Goal: Task Accomplishment & Management: Manage account settings

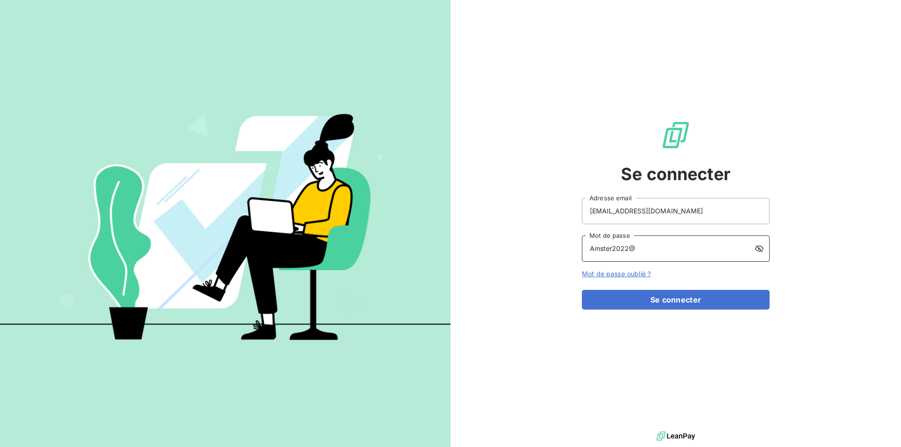
click at [658, 252] on input "Amster2022@" at bounding box center [676, 249] width 188 height 26
type input "a"
click at [582, 290] on button "Se connecter" at bounding box center [676, 300] width 188 height 20
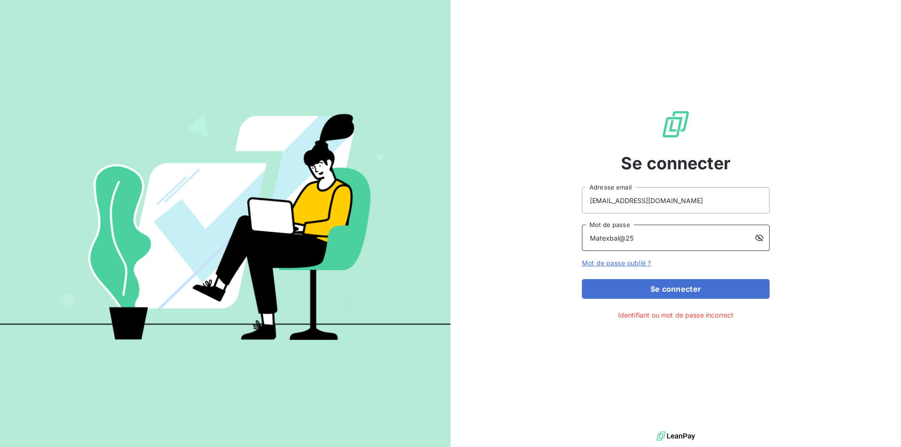
click at [582, 279] on button "Se connecter" at bounding box center [676, 289] width 188 height 20
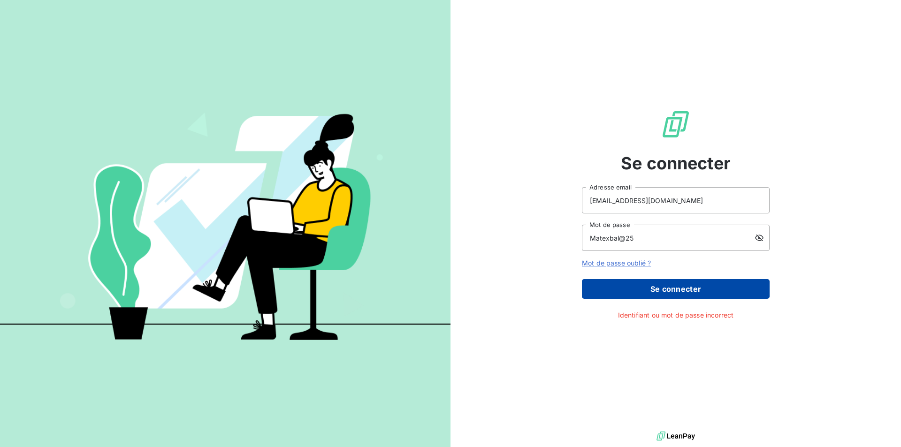
click at [665, 293] on button "Se connecter" at bounding box center [676, 289] width 188 height 20
click at [670, 292] on button "Se connecter" at bounding box center [676, 289] width 188 height 20
click at [670, 290] on button "Se connecter" at bounding box center [676, 289] width 188 height 20
click at [671, 288] on button "Se connecter" at bounding box center [676, 289] width 188 height 20
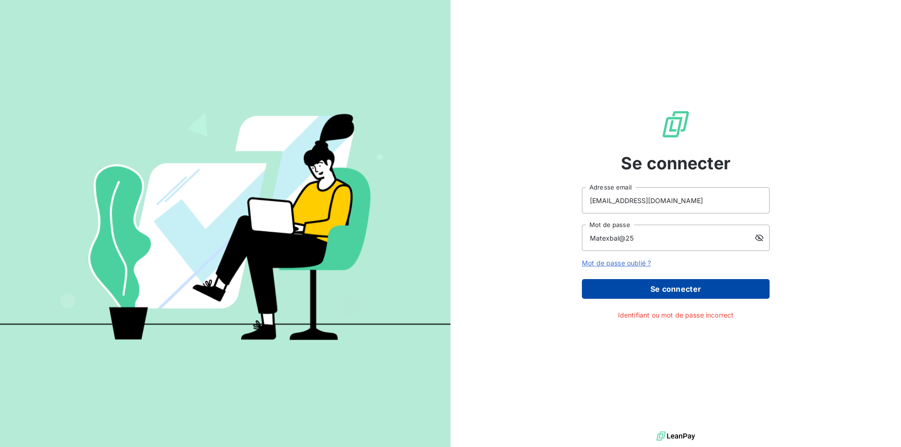
click at [672, 287] on button "Se connecter" at bounding box center [676, 289] width 188 height 20
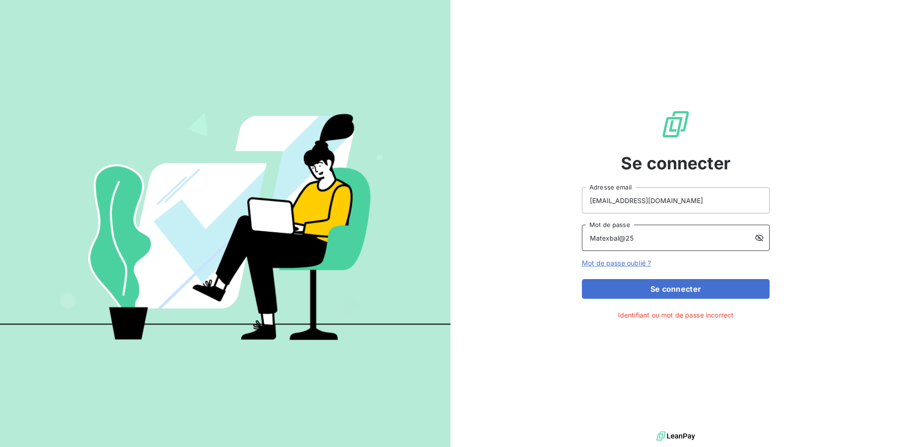
drag, startPoint x: 615, startPoint y: 238, endPoint x: 628, endPoint y: 230, distance: 15.1
click at [620, 234] on input "Matexbal@25" at bounding box center [676, 238] width 188 height 26
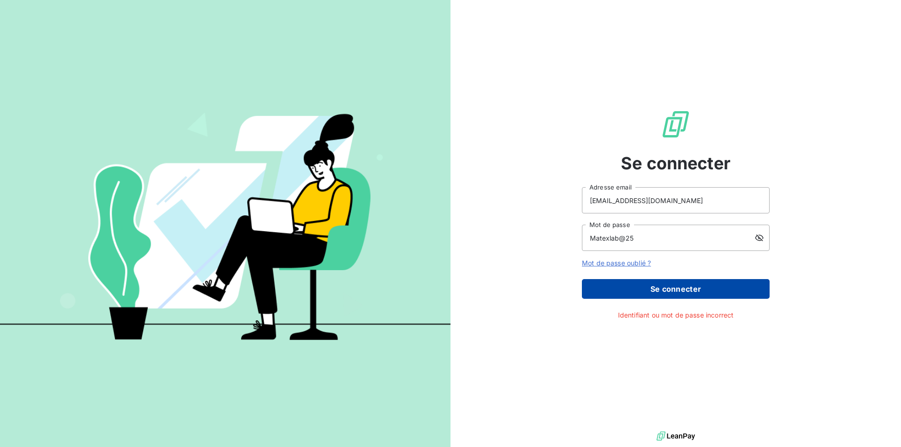
click at [658, 289] on button "Se connecter" at bounding box center [676, 289] width 188 height 20
click at [700, 292] on button "Se connecter" at bounding box center [676, 289] width 188 height 20
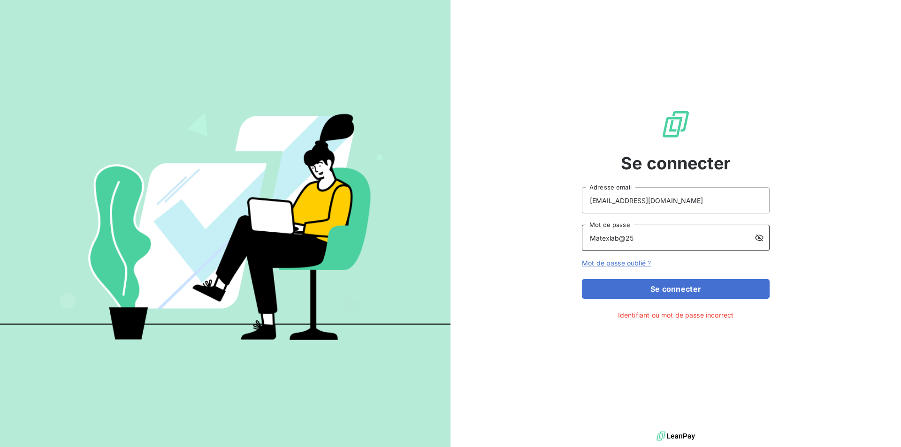
click at [656, 243] on input "Matexlab@25" at bounding box center [676, 238] width 188 height 26
type input "Matexlab@2025"
click at [837, 218] on div "Se connecter commandes@matexlab.com Adresse email Matexlab@2025 Mot de passe Mo…" at bounding box center [676, 215] width 451 height 430
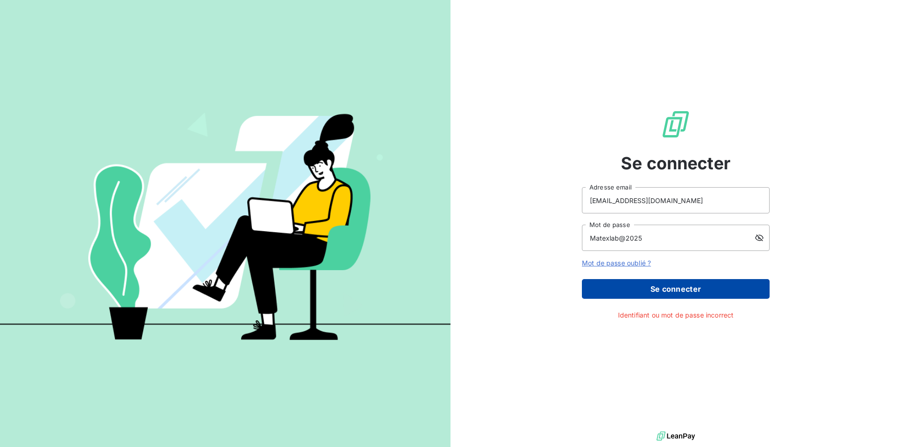
click at [697, 289] on button "Se connecter" at bounding box center [676, 289] width 188 height 20
click at [707, 289] on button "Se connecter" at bounding box center [676, 289] width 188 height 20
click at [681, 291] on button "Se connecter" at bounding box center [676, 289] width 188 height 20
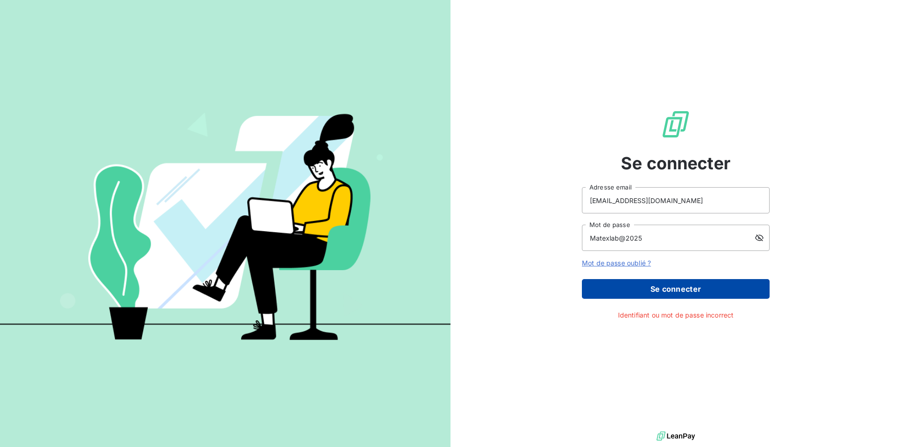
click at [681, 291] on button "Se connecter" at bounding box center [676, 289] width 188 height 20
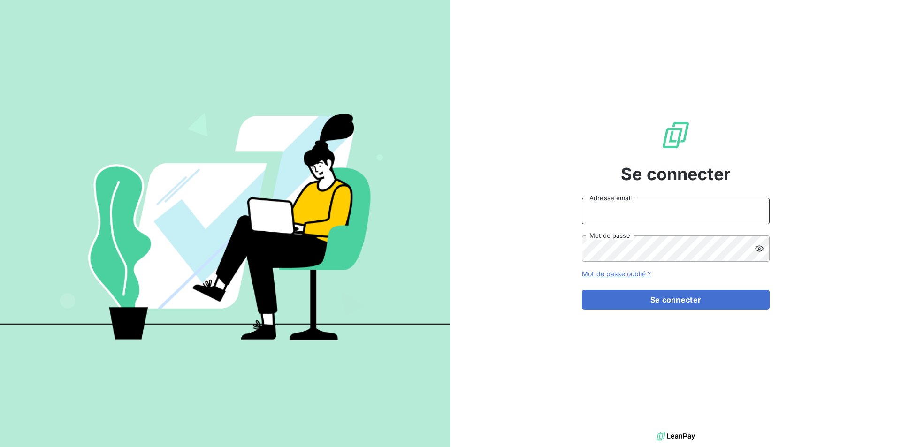
type input "commandes@matexlab.com"
click at [611, 216] on input "[EMAIL_ADDRESS][DOMAIN_NAME]" at bounding box center [676, 211] width 188 height 26
drag, startPoint x: 807, startPoint y: 246, endPoint x: 782, endPoint y: 250, distance: 25.6
click at [807, 245] on div "Se connecter commandes@matexlab.com Adresse email Mot de passe Mot de passe oub…" at bounding box center [676, 215] width 451 height 430
click at [758, 250] on icon at bounding box center [759, 248] width 9 height 9
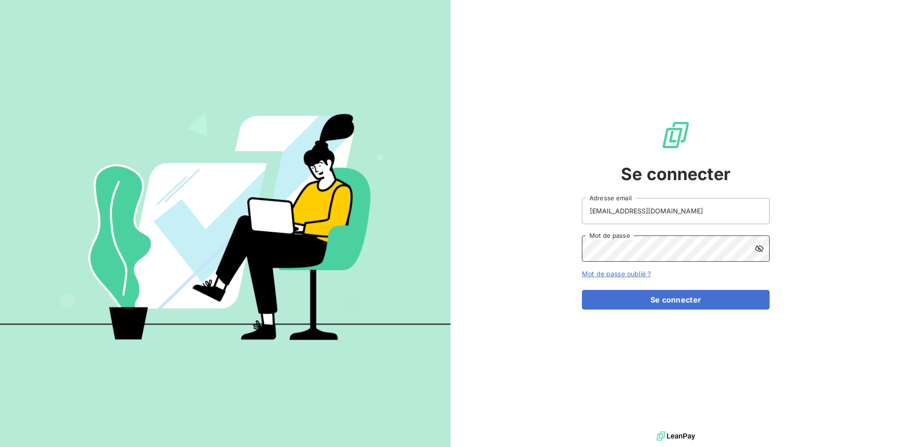
click at [533, 230] on div "Se connecter commandes@matexlab.com Adresse email Mot de passe Mot de passe oub…" at bounding box center [676, 215] width 451 height 430
click at [611, 304] on button "Se connecter" at bounding box center [676, 300] width 188 height 20
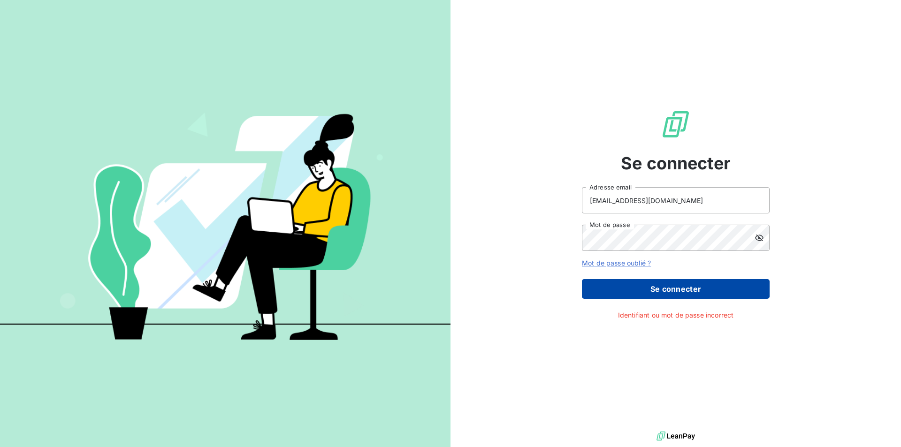
click at [631, 292] on button "Se connecter" at bounding box center [676, 289] width 188 height 20
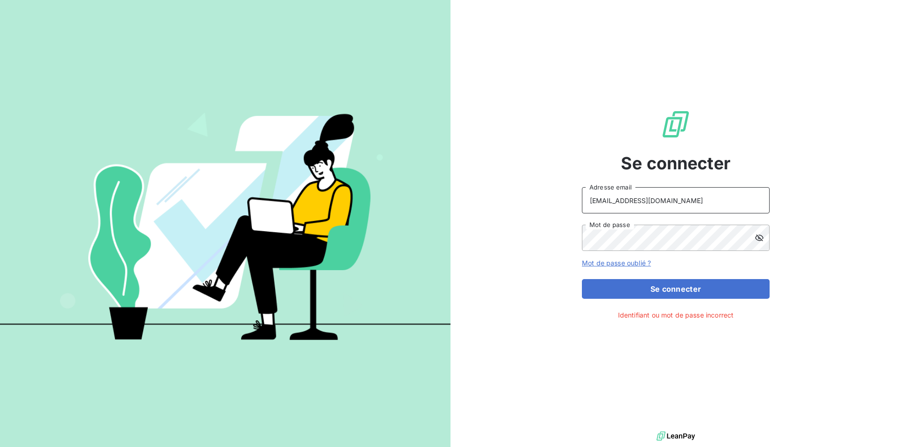
click at [710, 207] on input "[EMAIL_ADDRESS][DOMAIN_NAME]" at bounding box center [676, 200] width 188 height 26
drag, startPoint x: 822, startPoint y: 68, endPoint x: 816, endPoint y: 26, distance: 42.2
click at [822, 69] on div "Se connecter commandes@matexlab.com Adresse email Mot de passe Mot de passe oub…" at bounding box center [676, 215] width 451 height 430
click at [878, 195] on div "Se connecter commandes@matexlab.com Adresse email Mot de passe Mot de passe oub…" at bounding box center [676, 215] width 451 height 430
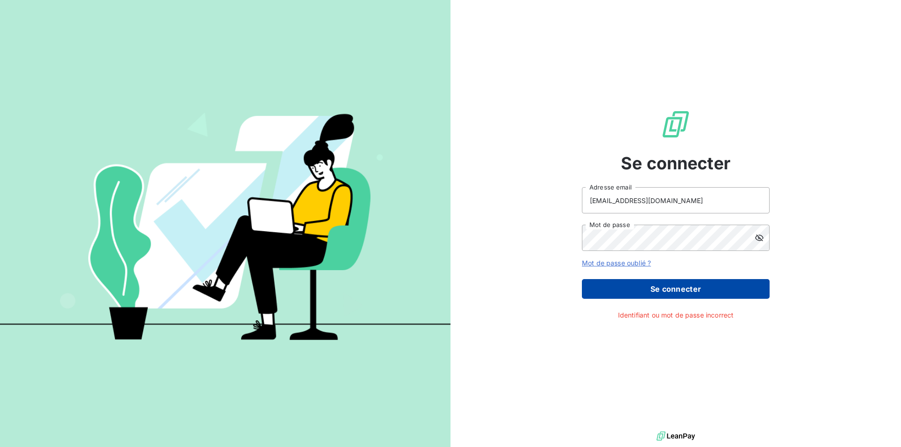
click at [684, 290] on button "Se connecter" at bounding box center [676, 289] width 188 height 20
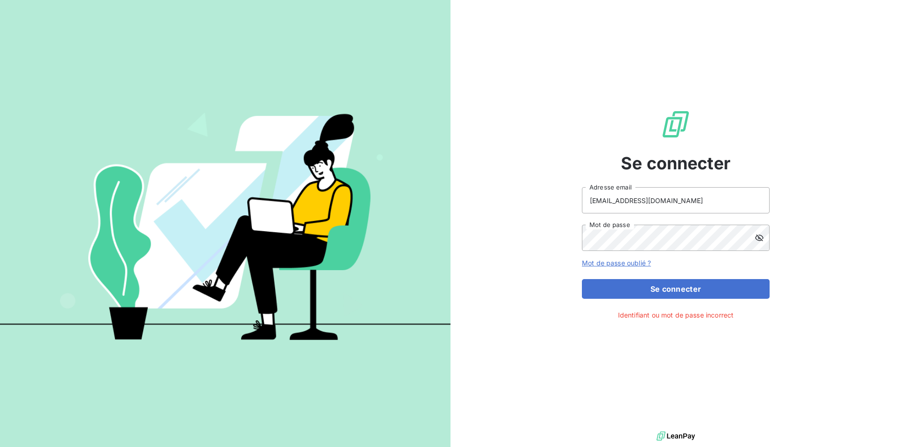
click at [639, 313] on span "Identifiant ou mot de passe incorrect" at bounding box center [676, 315] width 116 height 10
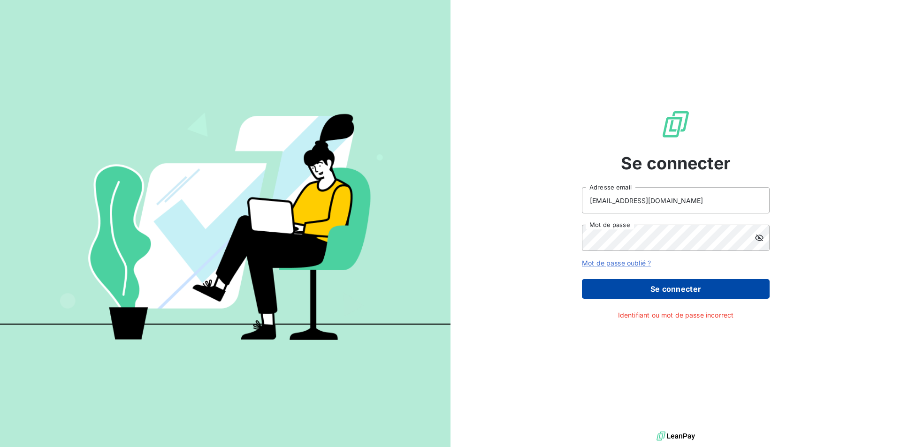
click at [655, 293] on button "Se connecter" at bounding box center [676, 289] width 188 height 20
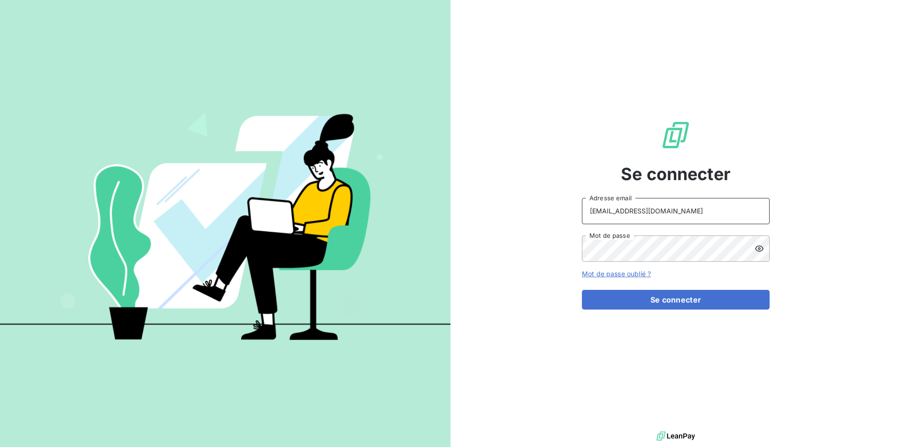
click at [599, 210] on input "[EMAIL_ADDRESS][DOMAIN_NAME]" at bounding box center [676, 211] width 188 height 26
drag, startPoint x: 685, startPoint y: 215, endPoint x: 498, endPoint y: 196, distance: 187.8
click at [498, 196] on div "Se connecter [EMAIL_ADDRESS][DOMAIN_NAME] Adresse email Mot de passe Mot de pas…" at bounding box center [676, 215] width 451 height 430
type input "[EMAIL_ADDRESS][DOMAIN_NAME]"
click at [763, 249] on icon at bounding box center [759, 249] width 8 height 6
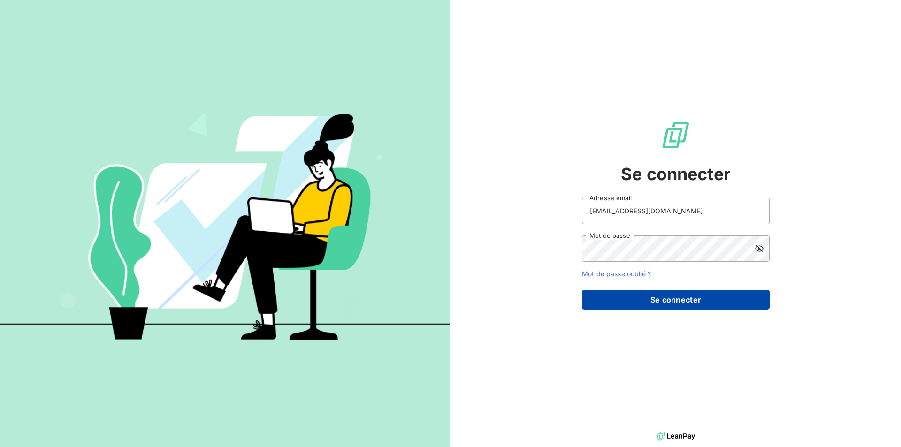
click at [664, 298] on button "Se connecter" at bounding box center [676, 300] width 188 height 20
click at [669, 298] on button "Se connecter" at bounding box center [676, 300] width 188 height 20
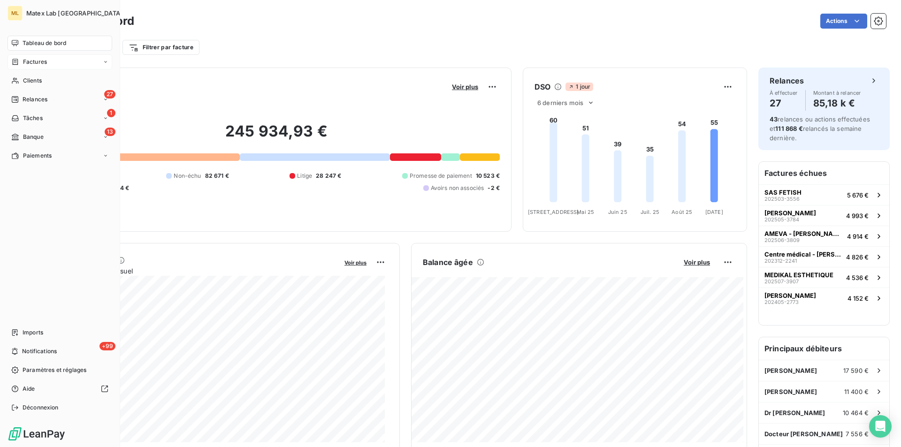
click at [38, 61] on span "Factures" at bounding box center [35, 62] width 24 height 8
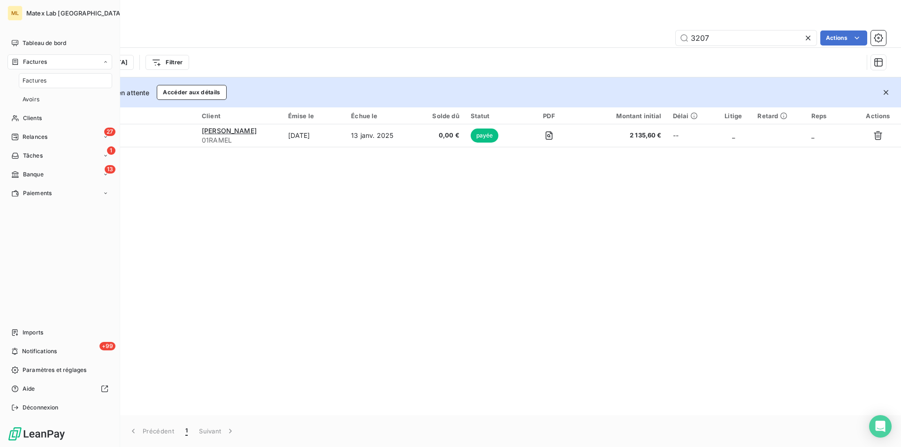
click at [75, 82] on div "Factures" at bounding box center [65, 80] width 93 height 15
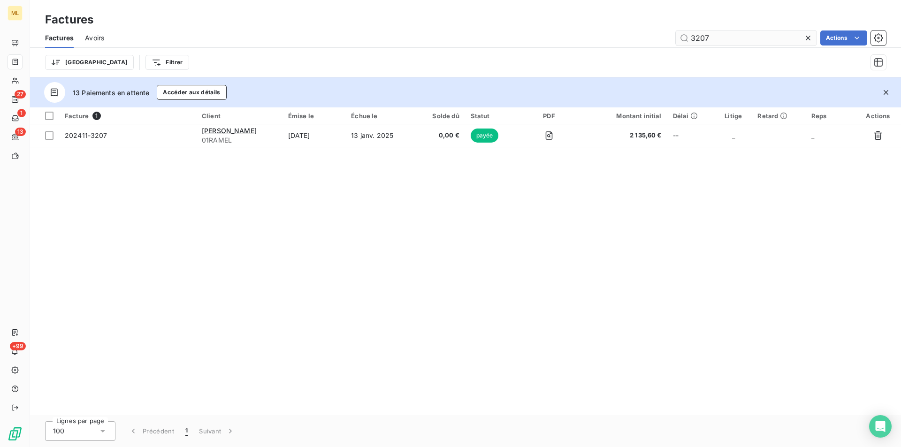
click at [807, 36] on icon at bounding box center [808, 37] width 9 height 9
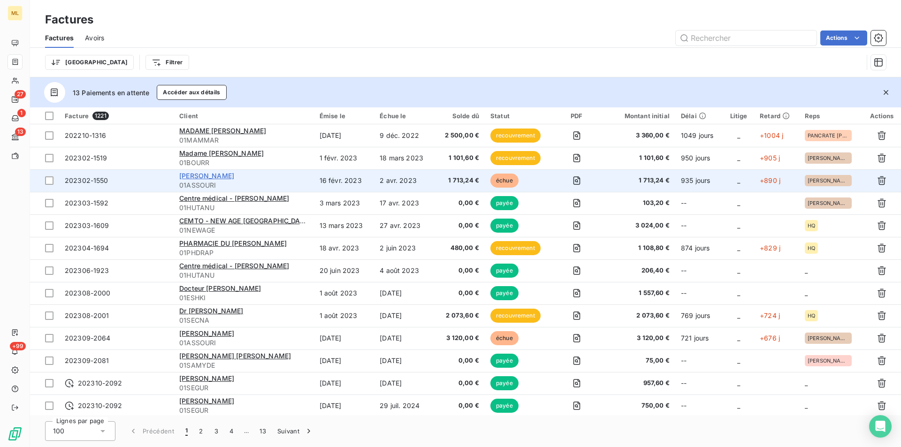
click at [217, 178] on span "[PERSON_NAME]" at bounding box center [206, 176] width 55 height 8
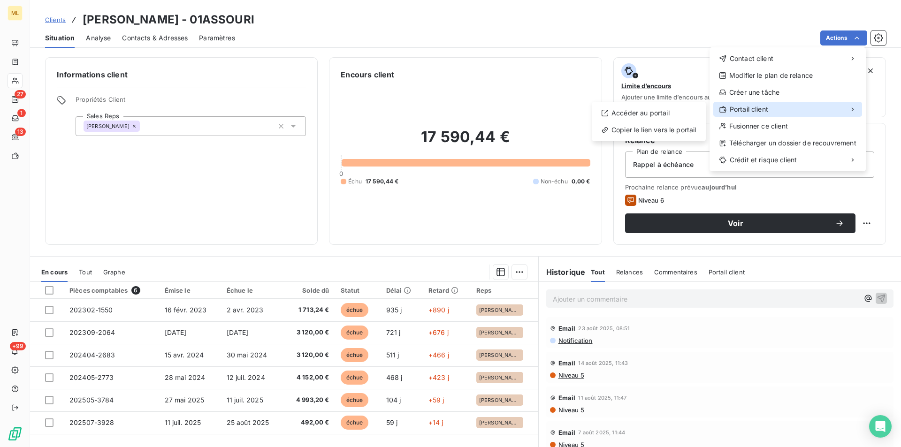
click at [764, 107] on span "Portail client" at bounding box center [749, 109] width 38 height 9
click at [654, 110] on div "Accéder au portail" at bounding box center [649, 113] width 107 height 15
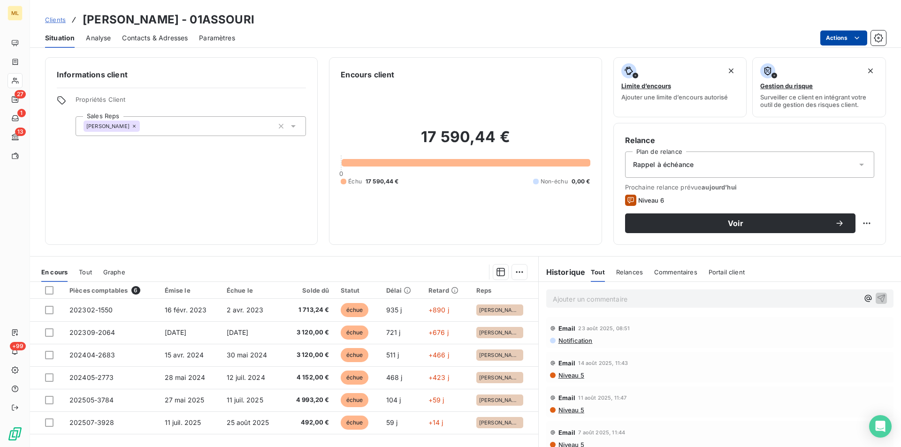
click at [842, 37] on html "ML 27 1 13 +99 Clients [PERSON_NAME] - 01ASSOURI Situation Analyse Contacts & A…" at bounding box center [450, 223] width 901 height 447
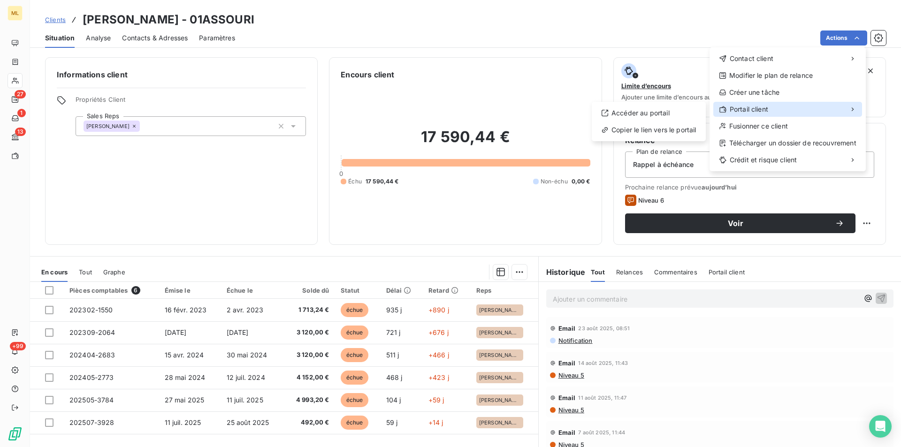
click at [745, 110] on span "Portail client" at bounding box center [749, 109] width 38 height 9
click at [660, 113] on div "Accéder au portail" at bounding box center [649, 113] width 107 height 15
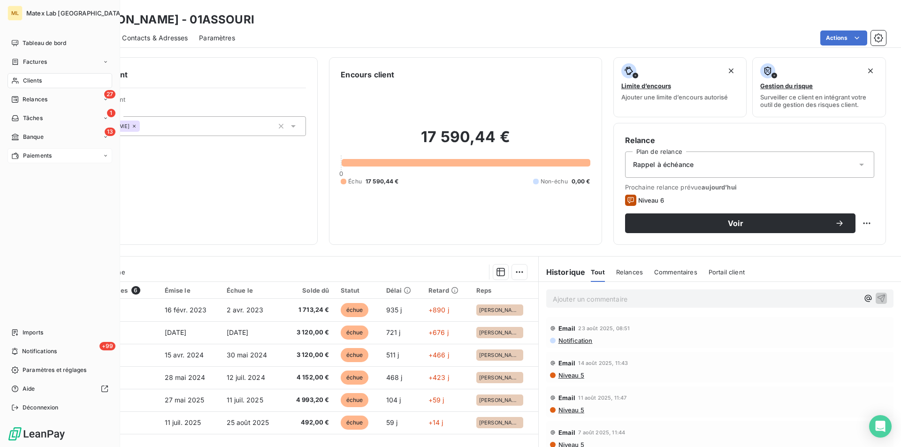
click at [15, 156] on icon at bounding box center [15, 156] width 8 height 8
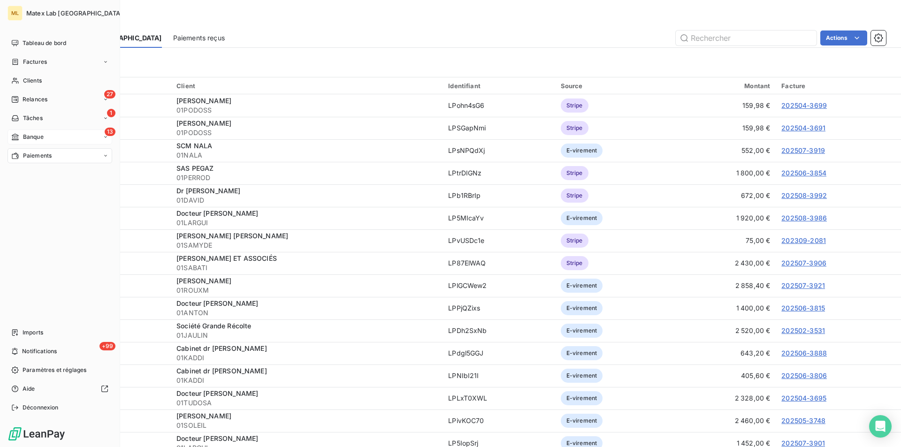
click at [31, 140] on span "Banque" at bounding box center [33, 137] width 21 height 8
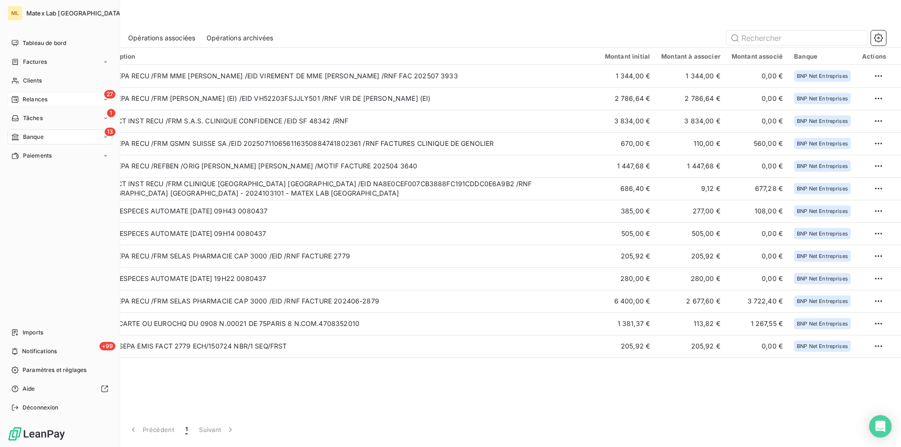
click at [28, 99] on span "Relances" at bounding box center [35, 99] width 25 height 8
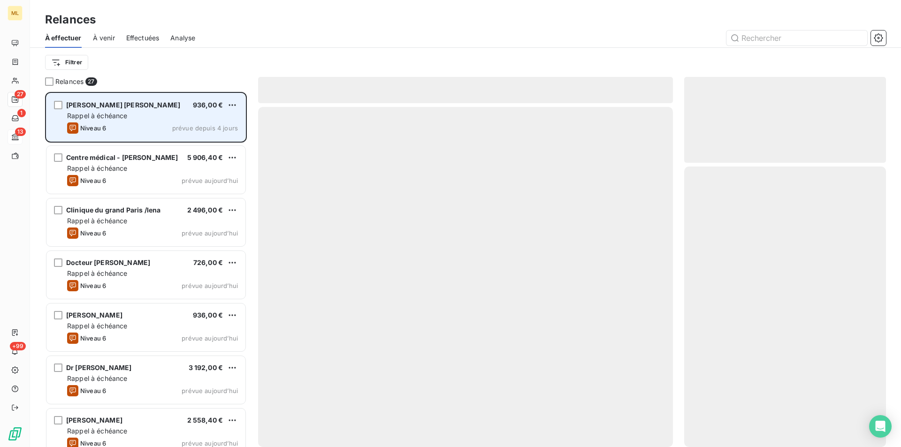
scroll to position [348, 195]
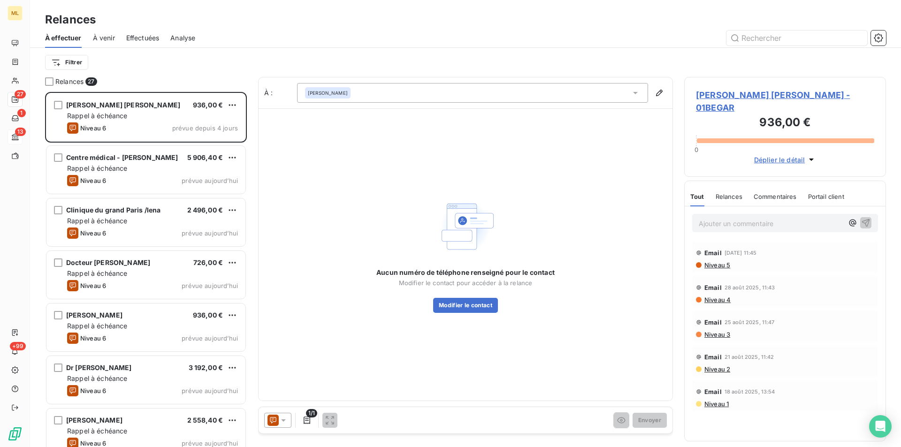
click at [98, 34] on span "À venir" at bounding box center [104, 37] width 22 height 9
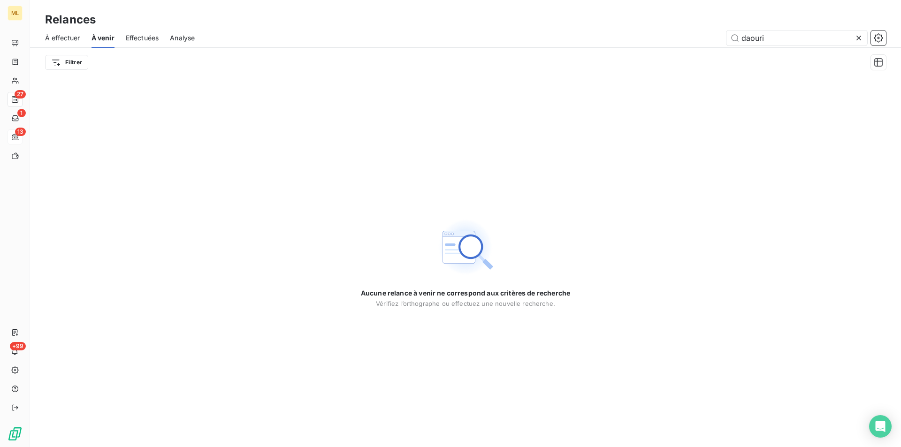
click at [857, 38] on icon at bounding box center [858, 37] width 9 height 9
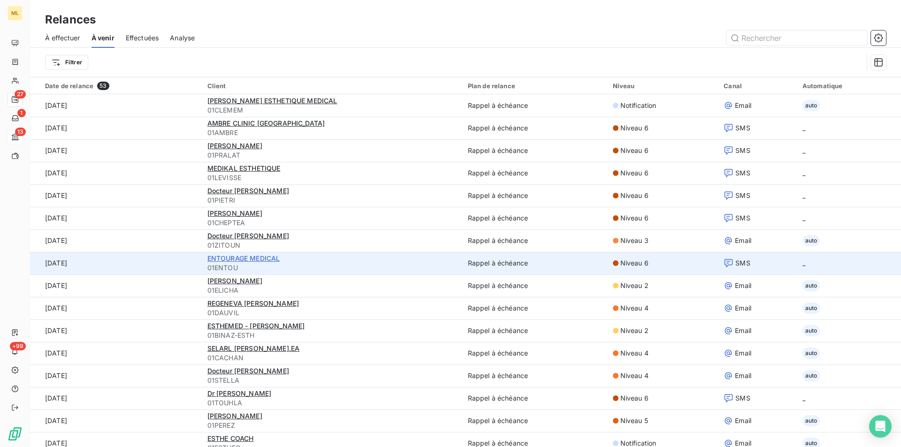
click at [246, 262] on span "ENTOURAGE MEDICAL" at bounding box center [243, 258] width 73 height 8
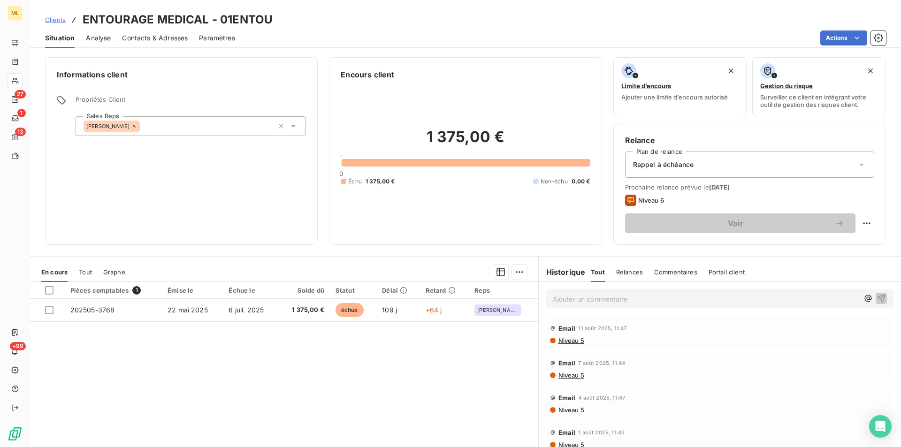
click at [136, 39] on span "Contacts & Adresses" at bounding box center [155, 37] width 66 height 9
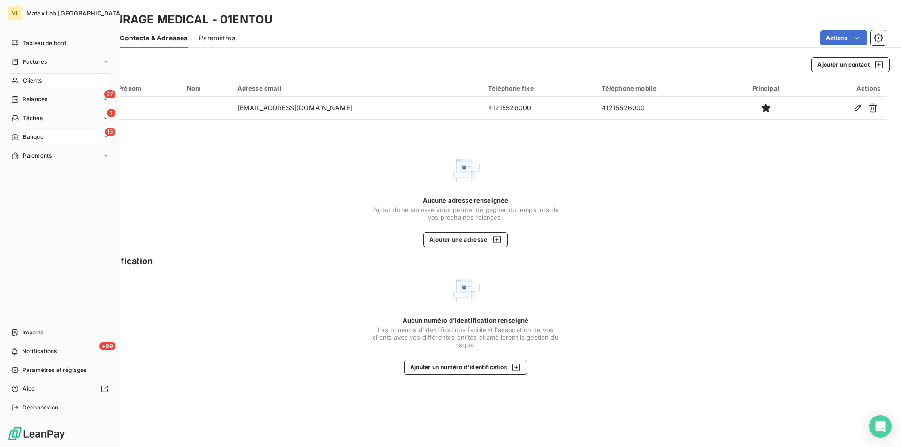
click at [44, 83] on div "Clients" at bounding box center [60, 80] width 105 height 15
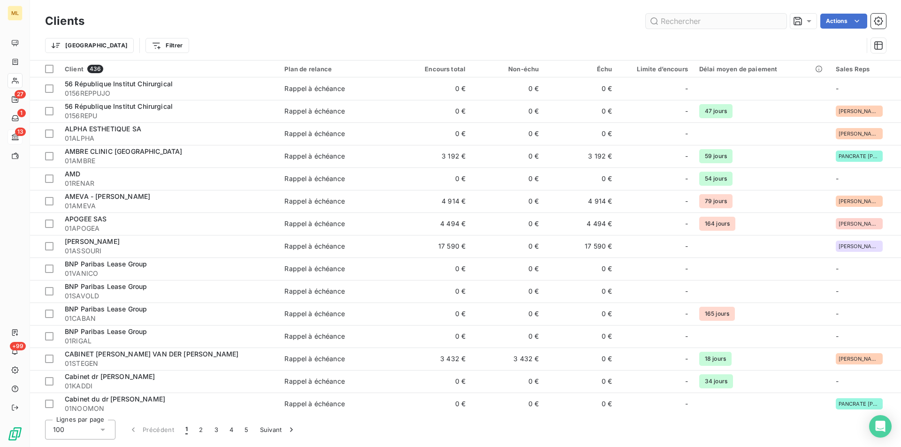
click at [704, 23] on input "text" at bounding box center [716, 21] width 141 height 15
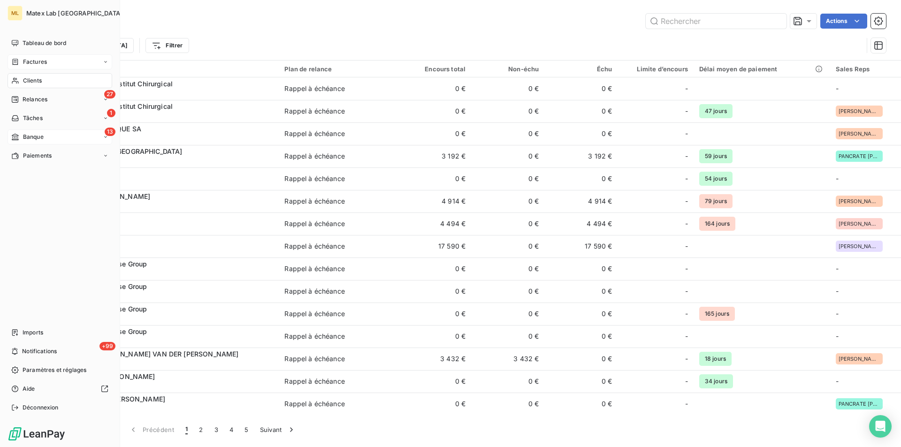
click at [34, 57] on div "Factures" at bounding box center [60, 61] width 105 height 15
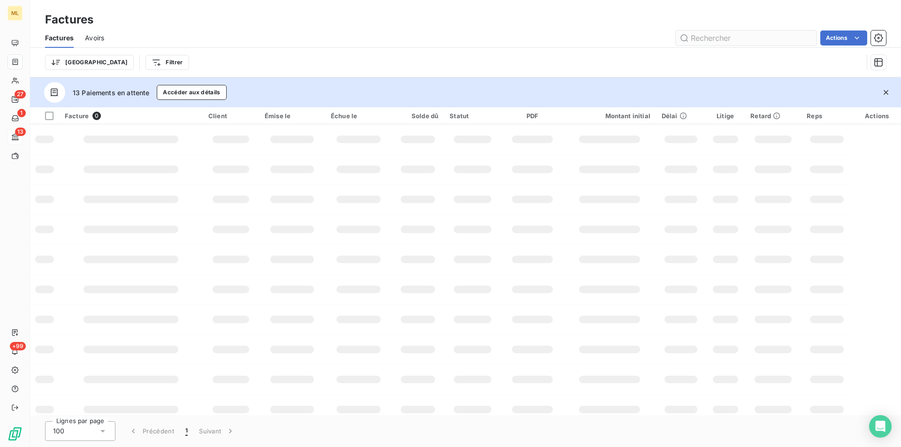
click at [722, 41] on input "text" at bounding box center [746, 38] width 141 height 15
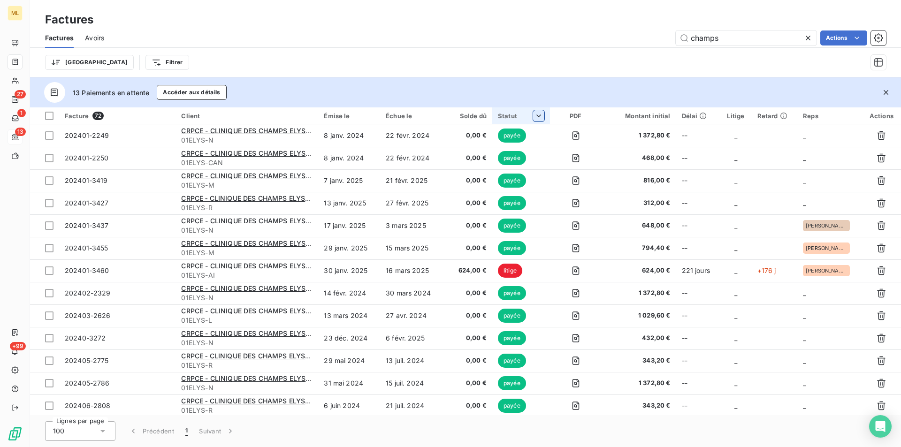
type input "champs"
click at [437, 148] on div at bounding box center [471, 141] width 135 height 20
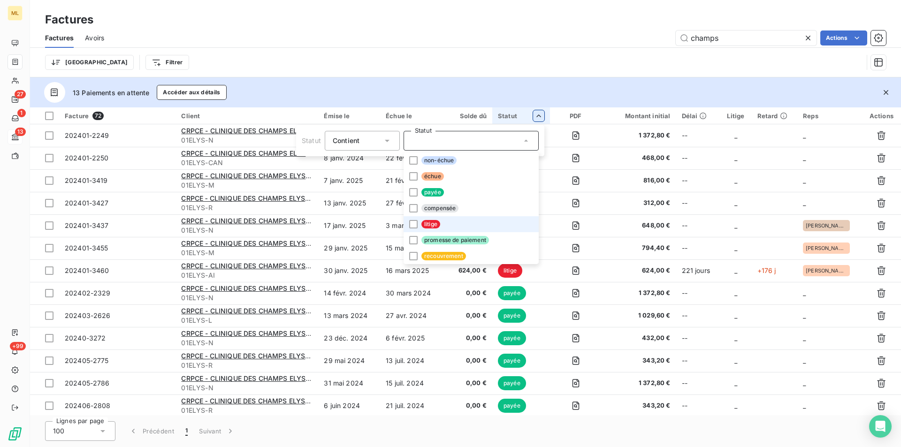
click at [423, 227] on span "litige" at bounding box center [431, 224] width 19 height 8
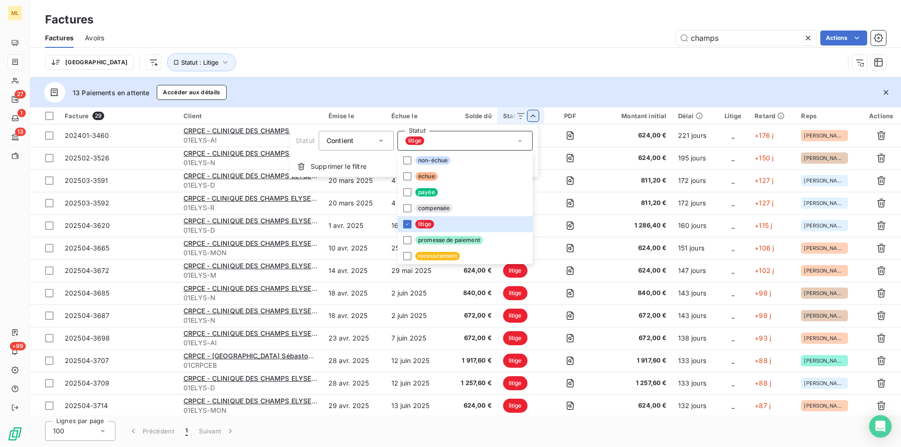
click at [606, 51] on html "ML 27 1 13 +99 Factures Factures Avoirs champs Actions [GEOGRAPHIC_DATA] Statut…" at bounding box center [450, 223] width 901 height 447
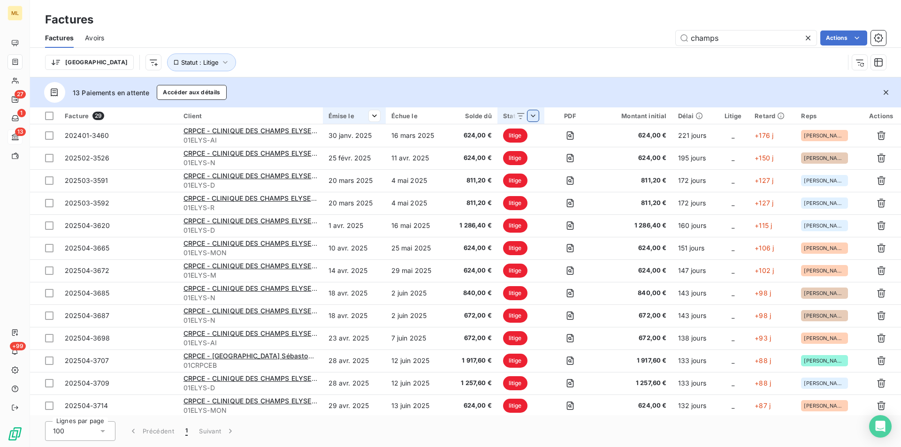
click at [358, 115] on div "Émise le" at bounding box center [355, 116] width 52 height 8
click at [386, 117] on th "Échue le" at bounding box center [416, 116] width 61 height 17
click at [368, 115] on html "ML 27 1 13 +99 Factures Factures Avoirs champs Actions [GEOGRAPHIC_DATA] Statut…" at bounding box center [450, 223] width 901 height 447
click at [340, 142] on div "Trier par ordre croissant" at bounding box center [323, 135] width 112 height 21
